Goal: Task Accomplishment & Management: Manage account settings

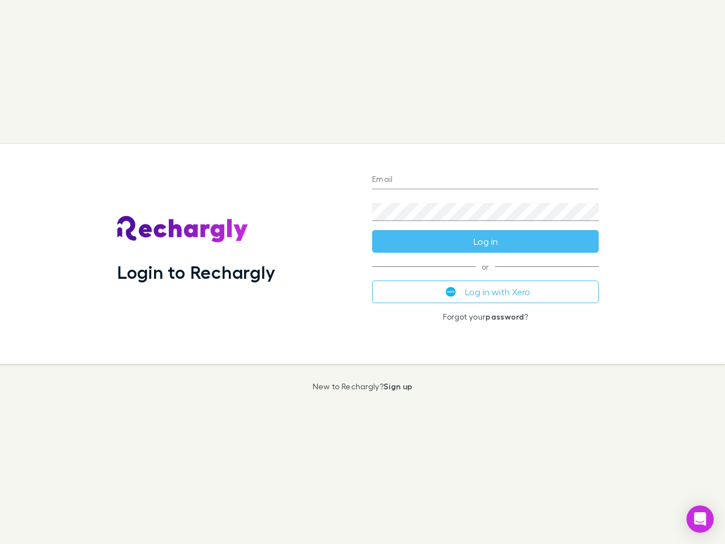
click at [363, 272] on div "Login to Rechargly" at bounding box center [235, 254] width 255 height 220
click at [485, 180] on input "Email" at bounding box center [485, 180] width 227 height 18
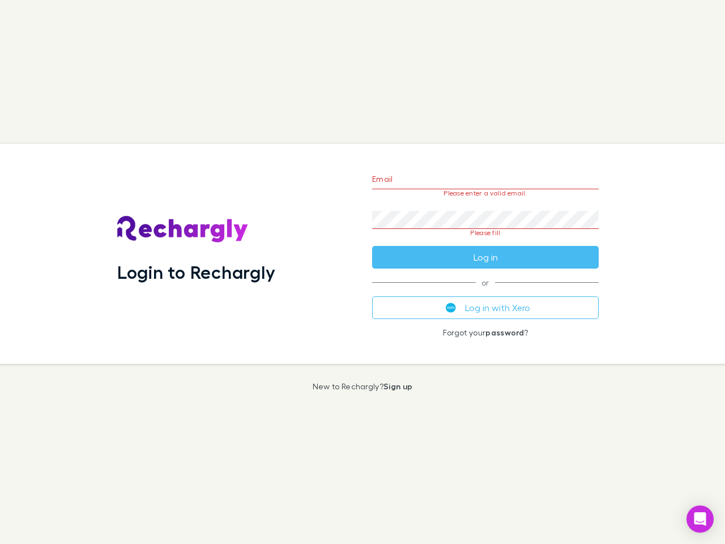
click at [485, 241] on form "Email Please enter a valid email. Password Please fill Log in" at bounding box center [485, 215] width 227 height 106
click at [485, 292] on div "Email Please enter a valid email. Password Please fill Log in or Log in with Xe…" at bounding box center [485, 254] width 245 height 220
click at [700, 519] on icon "Open Intercom Messenger" at bounding box center [700, 519] width 12 height 14
